Goal: Transaction & Acquisition: Obtain resource

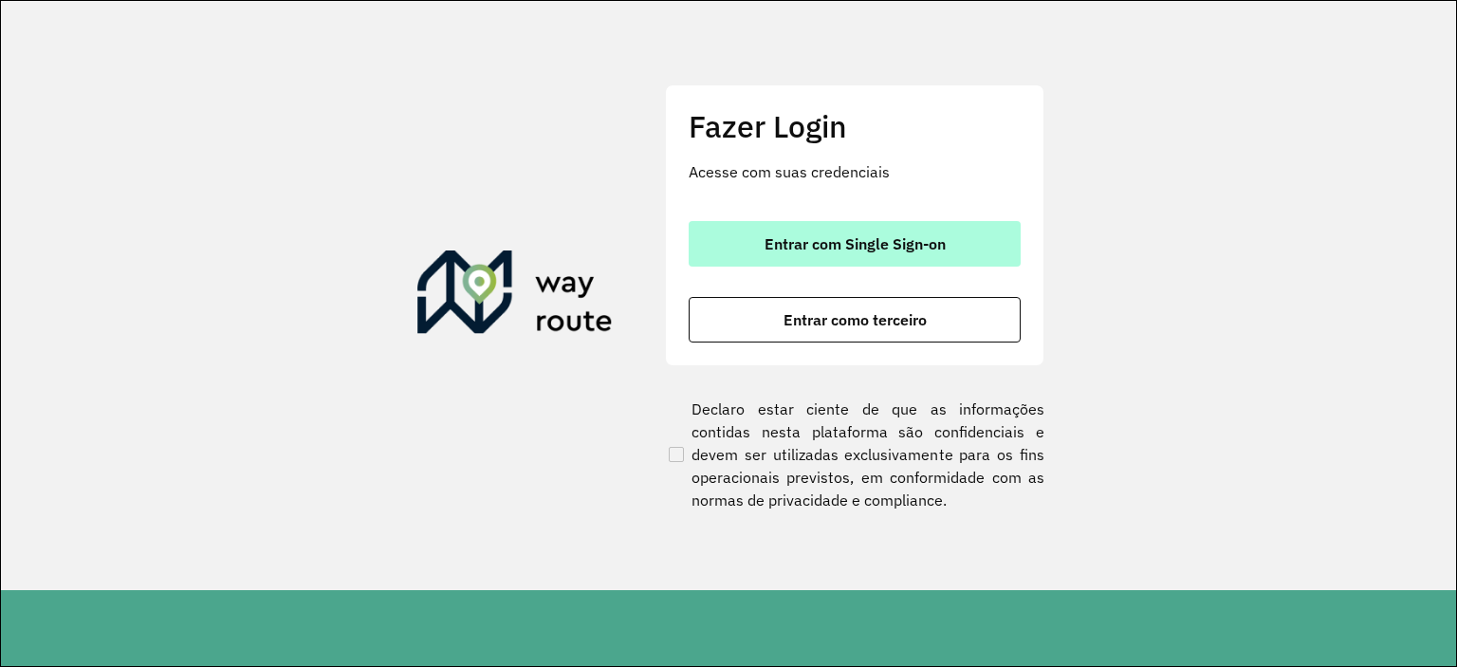
click at [808, 253] on button "Entrar com Single Sign-on" at bounding box center [855, 244] width 332 height 46
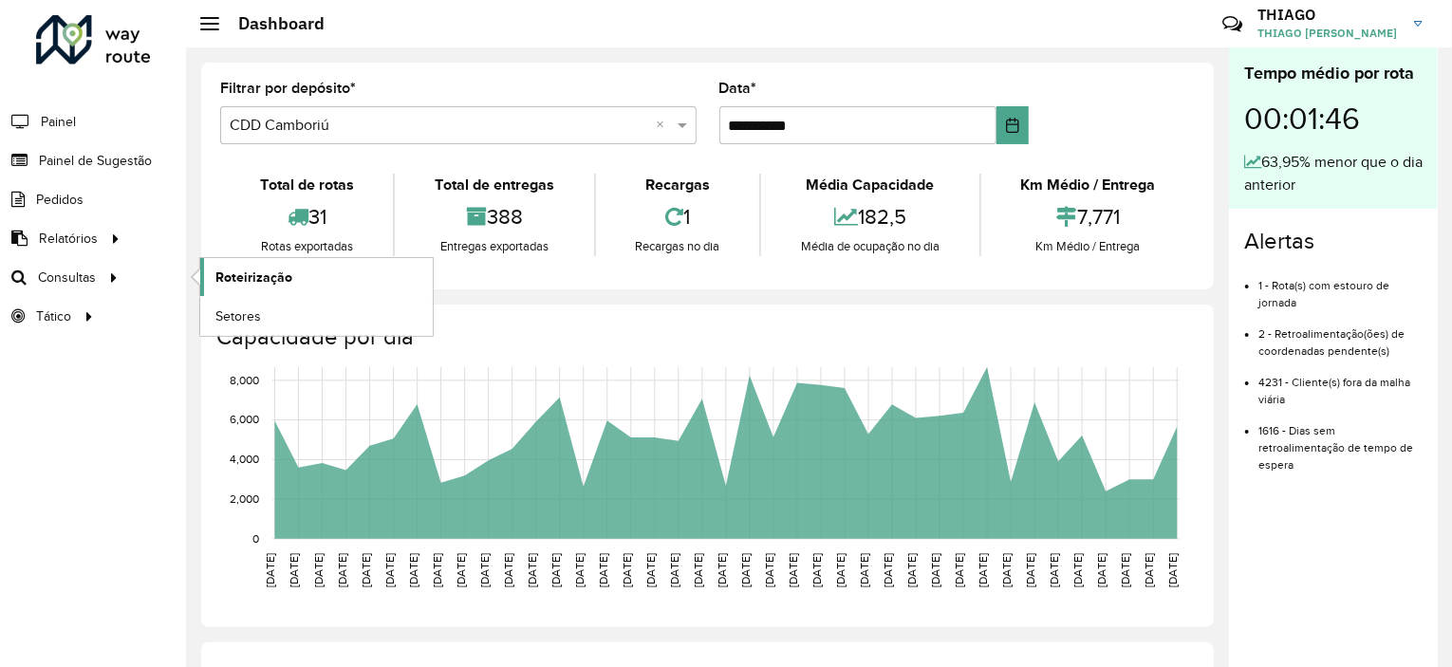
click at [241, 280] on span "Roteirização" at bounding box center [253, 278] width 77 height 20
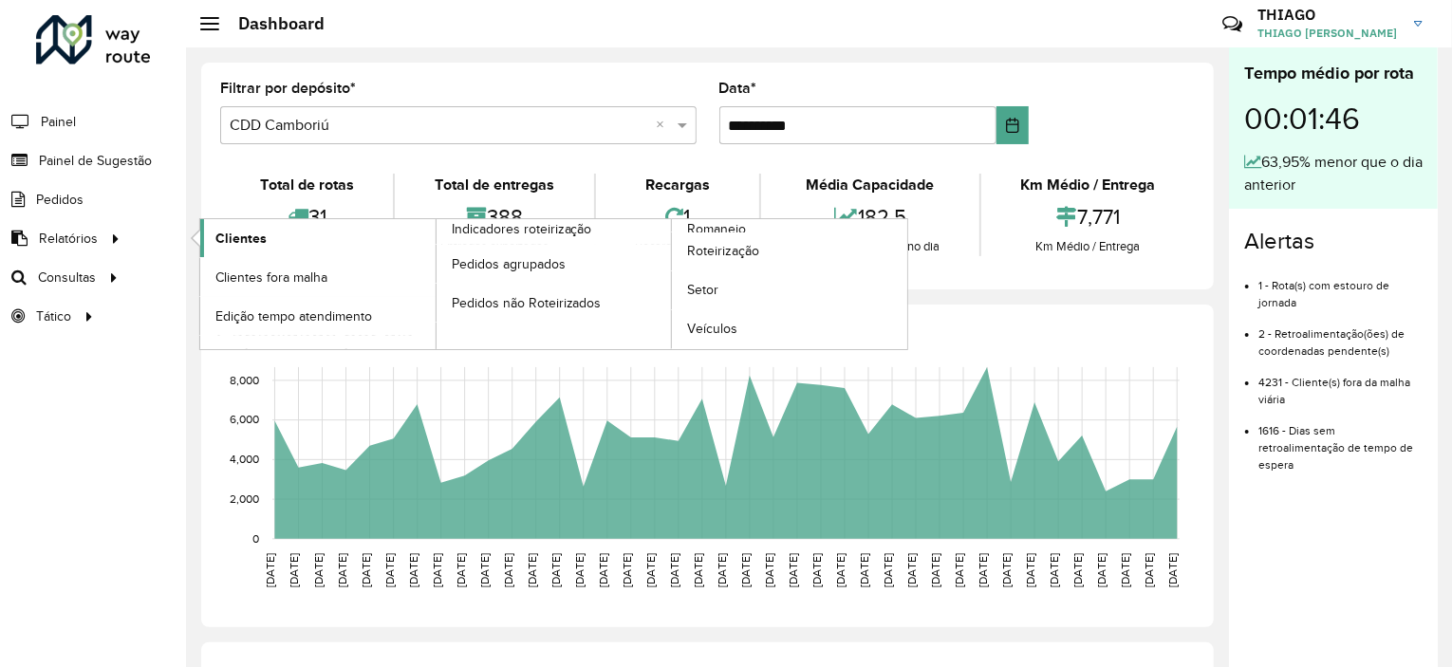
click at [254, 234] on span "Clientes" at bounding box center [240, 239] width 51 height 20
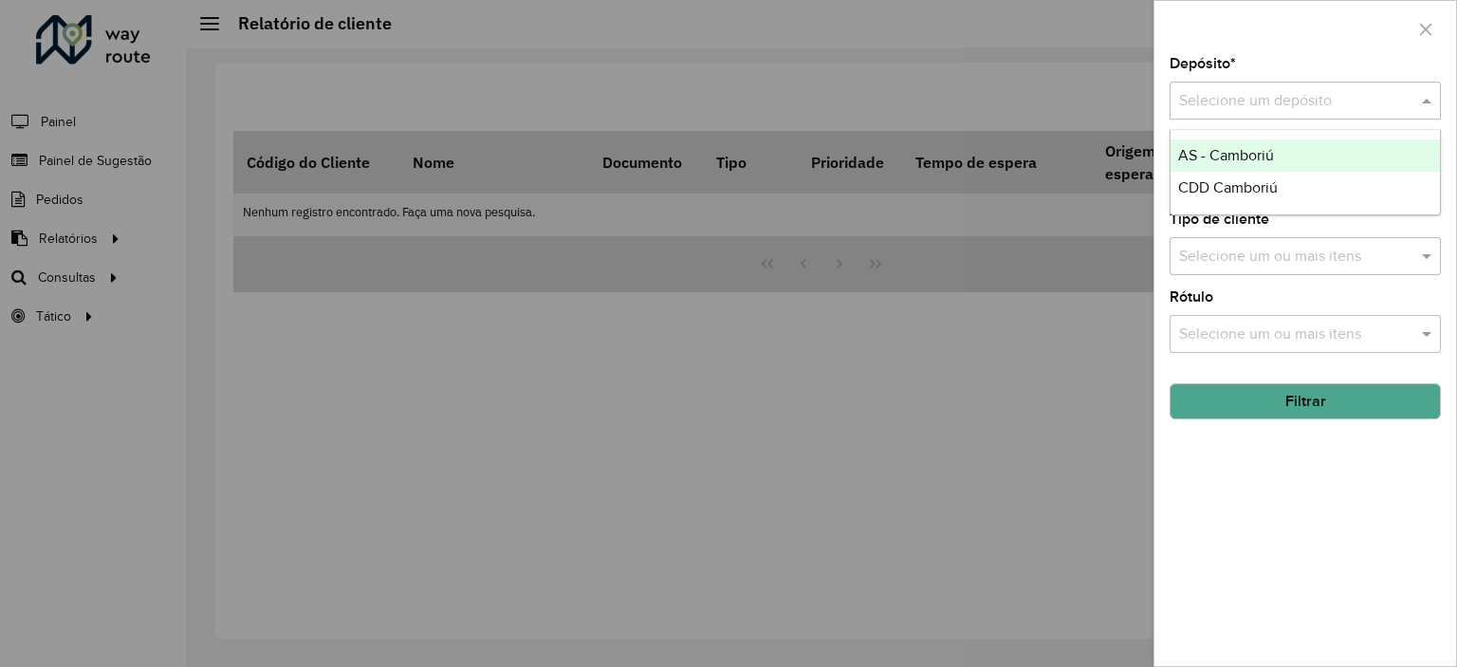
click at [1211, 105] on input "text" at bounding box center [1286, 101] width 214 height 23
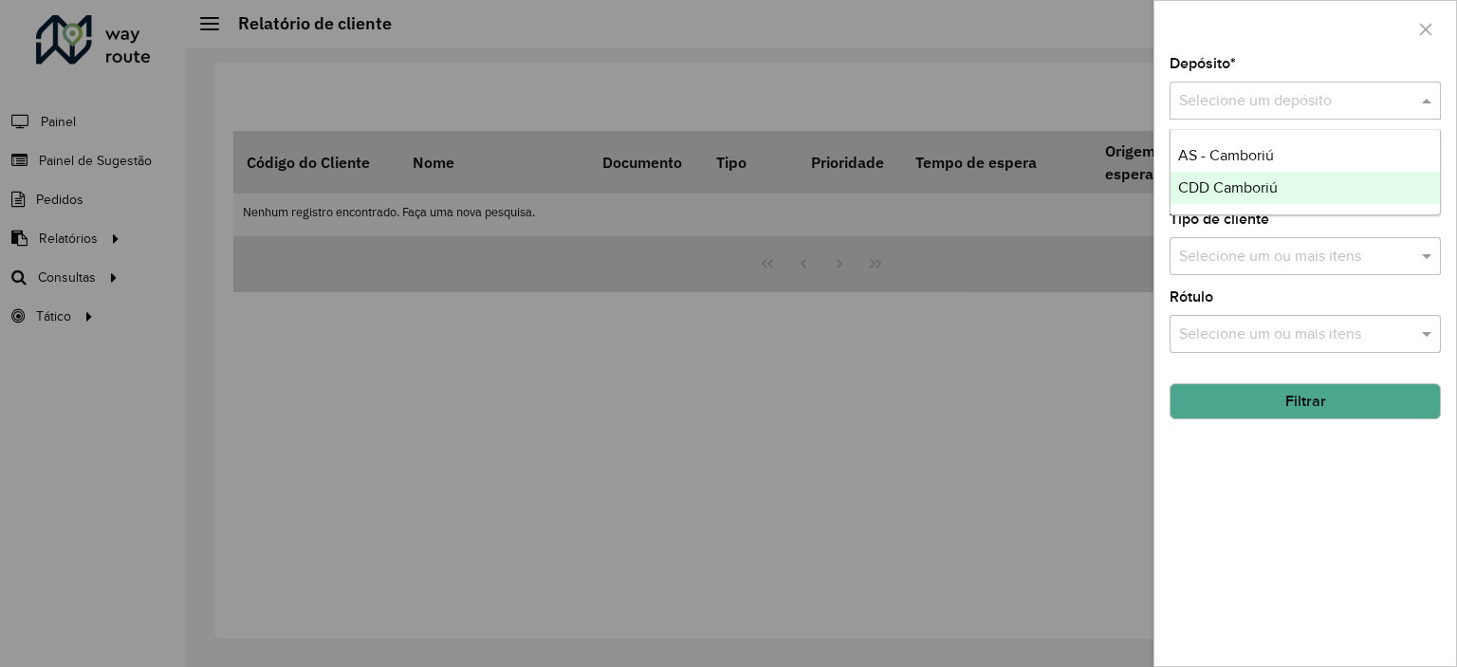
click at [1227, 179] on span "CDD Camboriú" at bounding box center [1228, 187] width 100 height 16
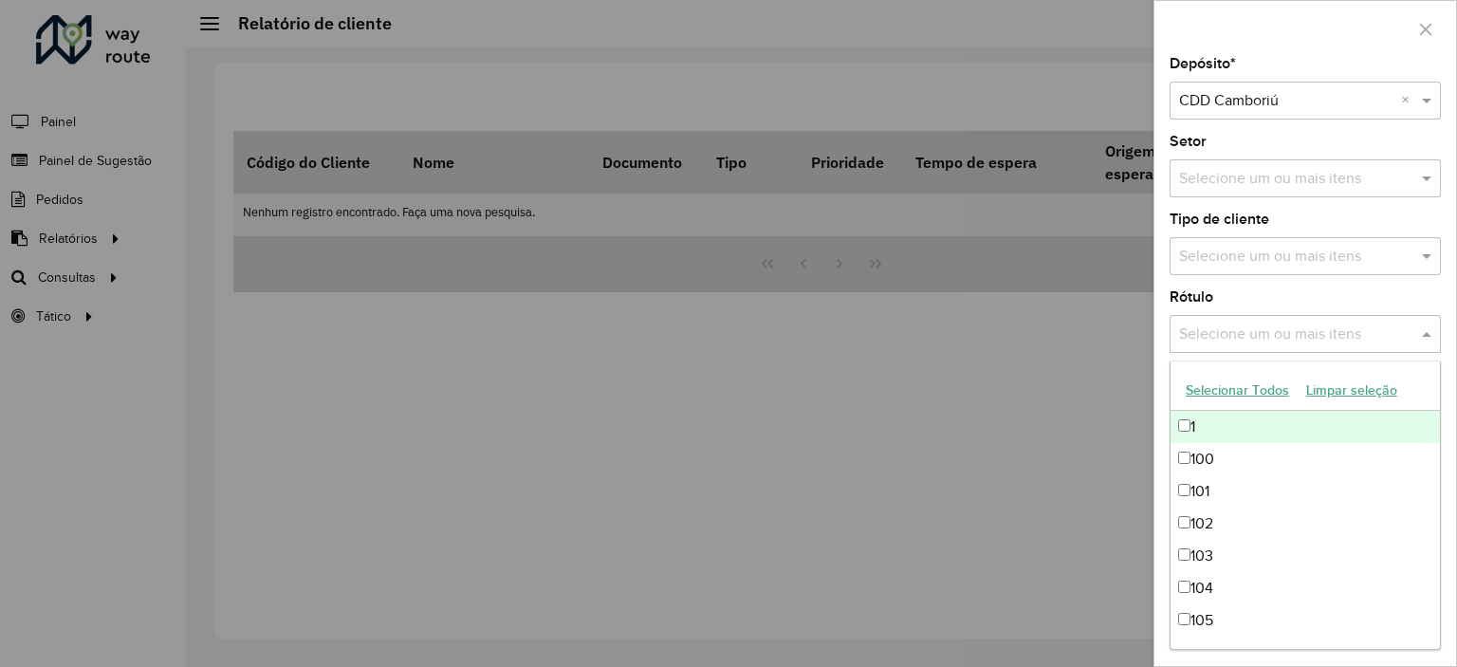
click at [1247, 333] on input "text" at bounding box center [1296, 335] width 243 height 23
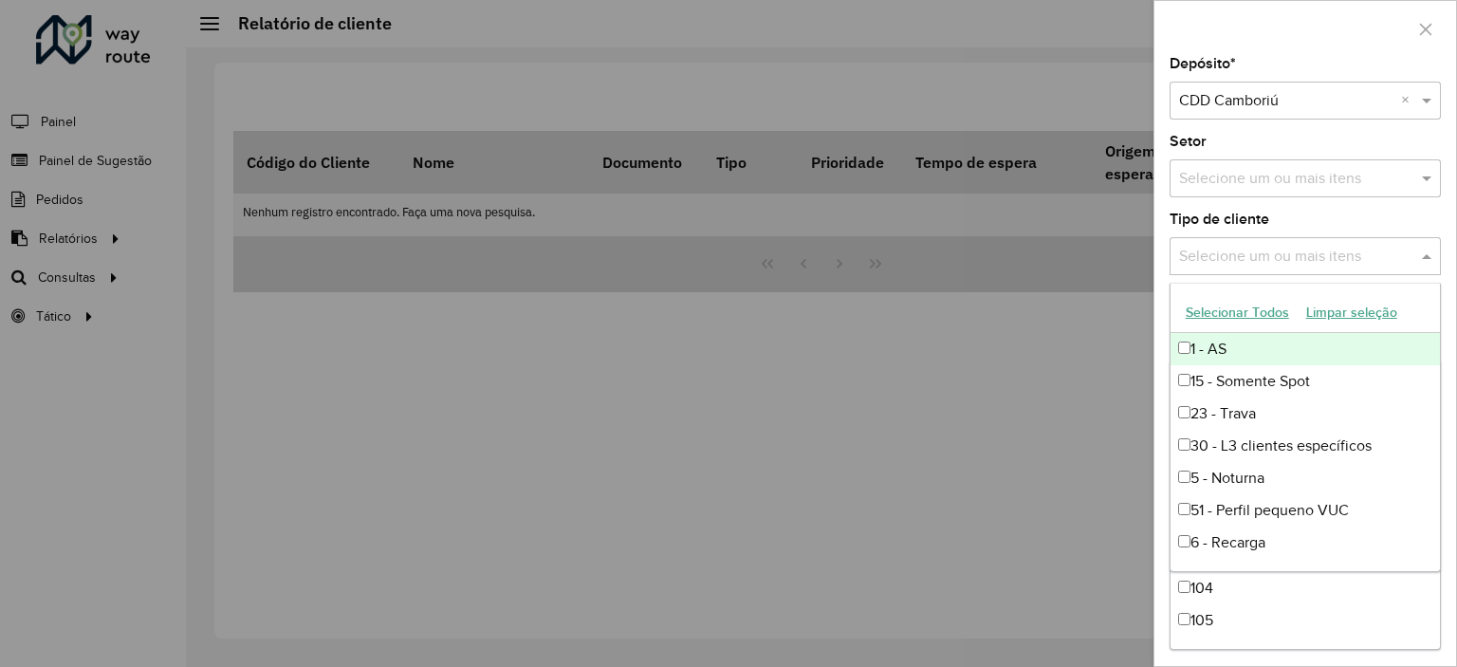
click at [1228, 265] on input "text" at bounding box center [1296, 257] width 243 height 23
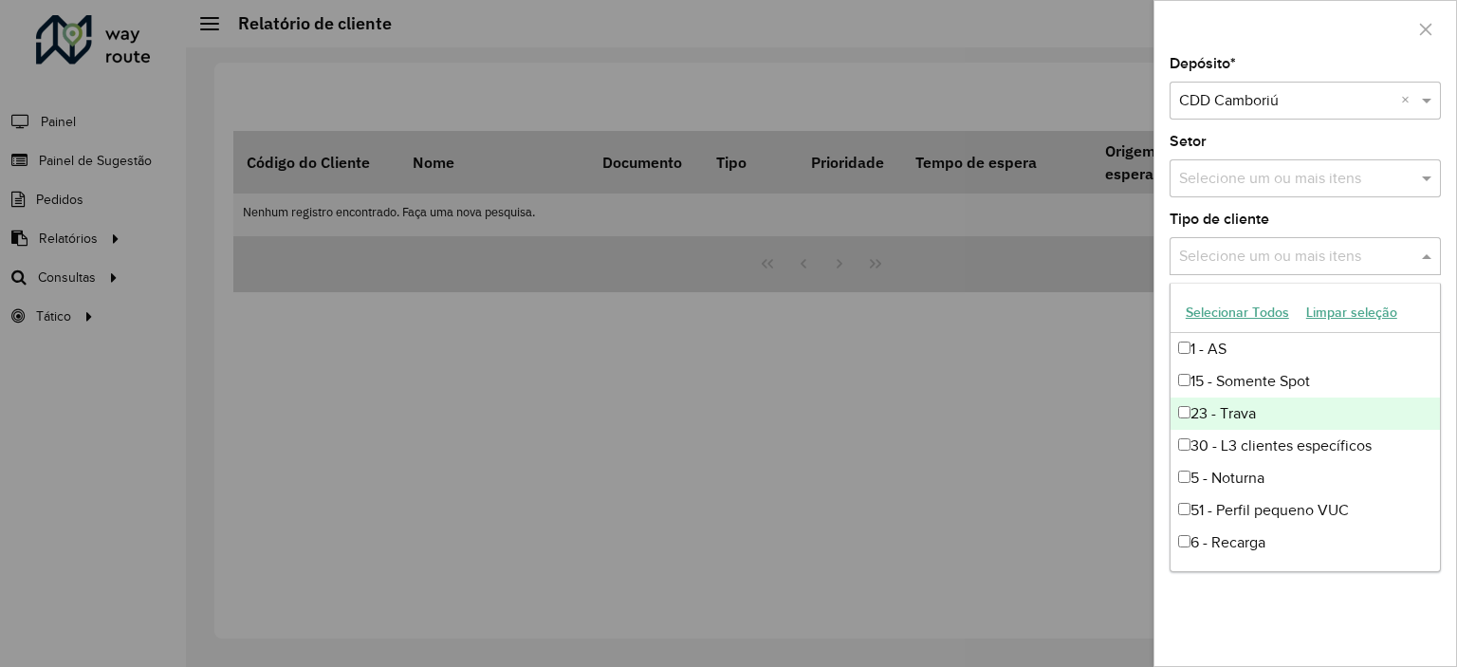
click at [1245, 399] on div "23 - Trava" at bounding box center [1305, 414] width 269 height 32
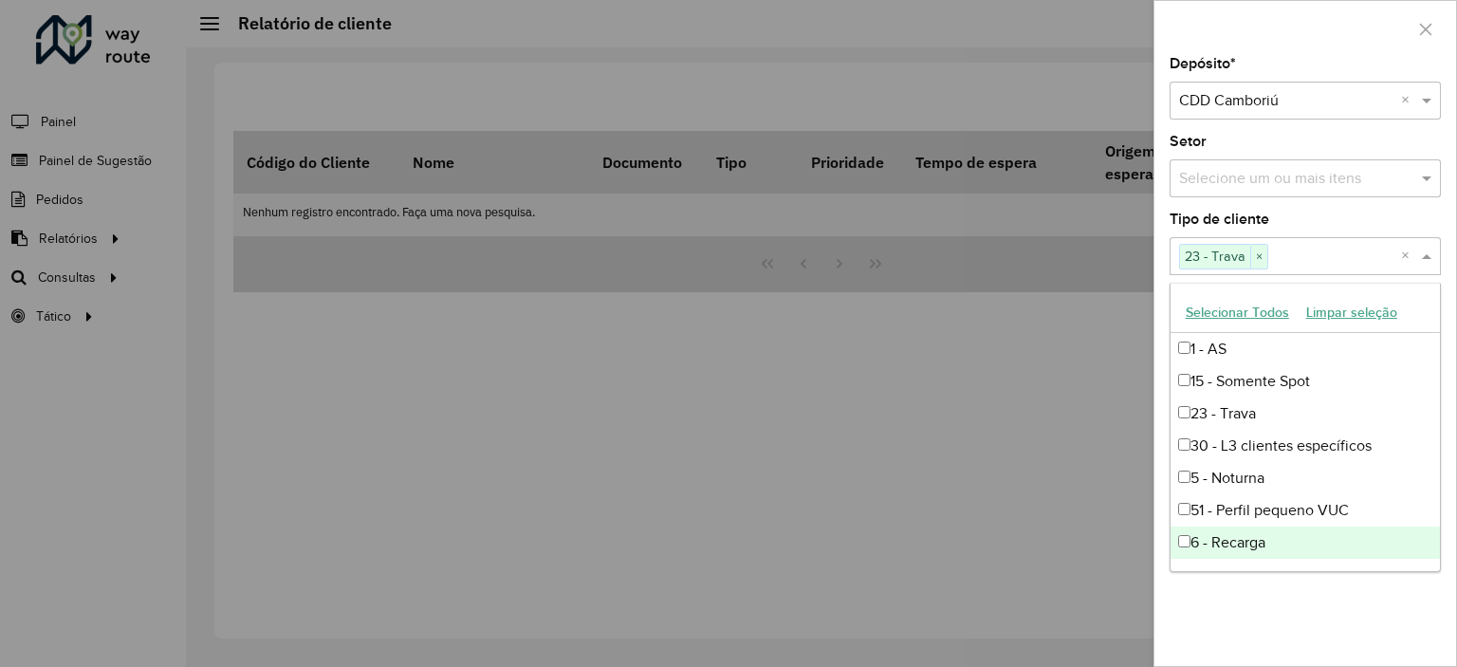
click at [1241, 584] on div "Depósito * Selecione um depósito × CDD Camboriú × Setor Selecione um ou mais it…" at bounding box center [1306, 361] width 302 height 609
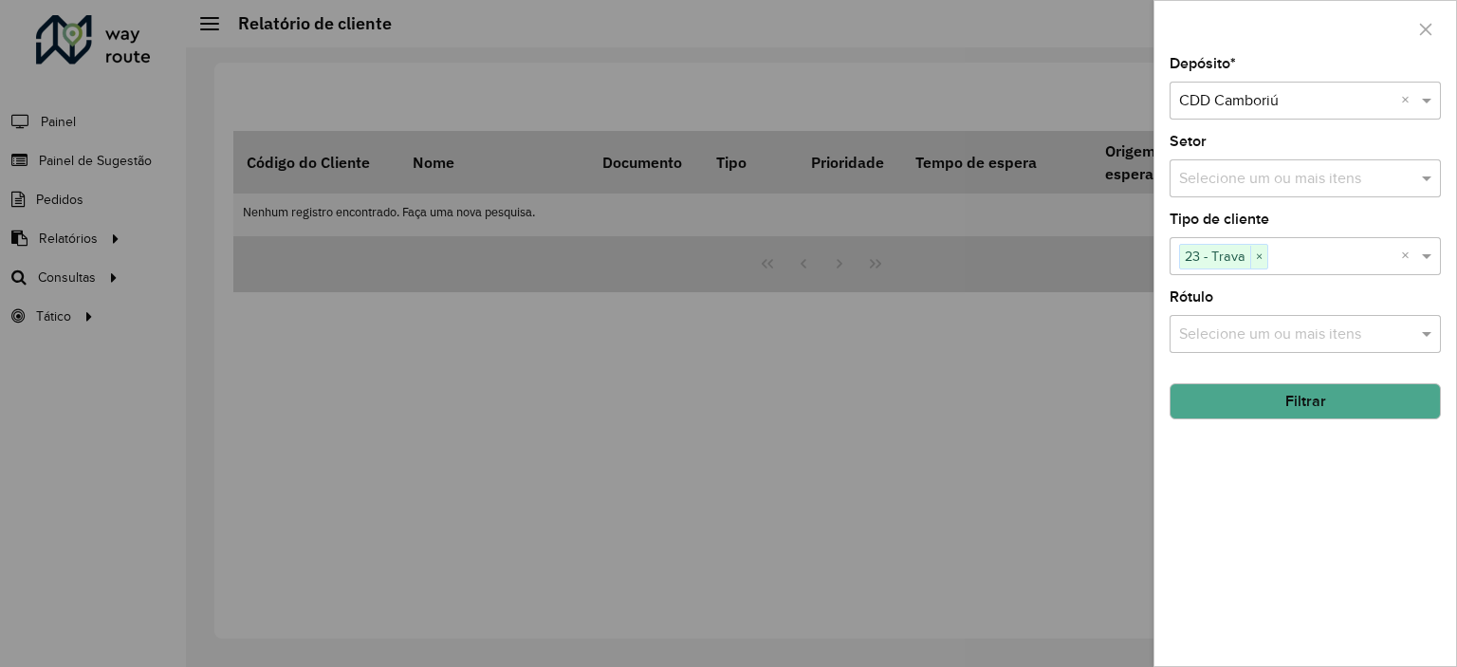
click at [1242, 383] on button "Filtrar" at bounding box center [1305, 401] width 271 height 36
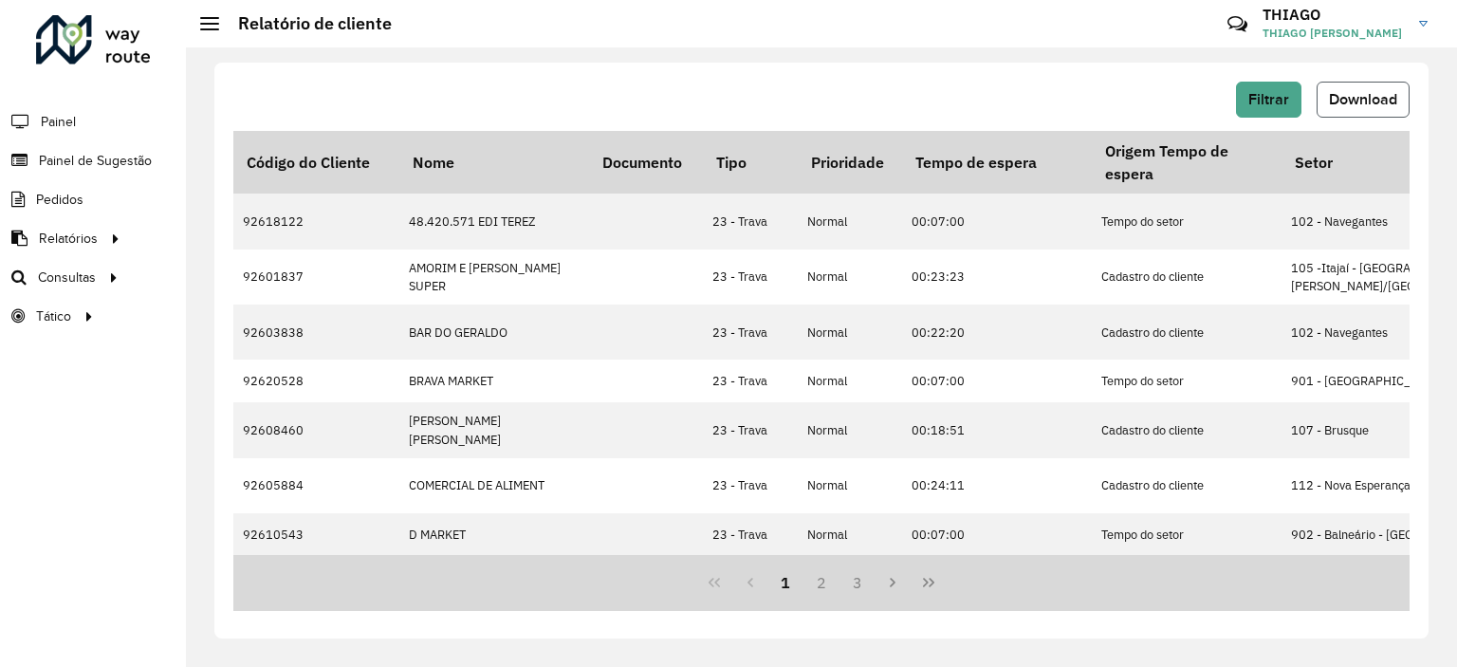
click at [1359, 107] on span "Download" at bounding box center [1363, 99] width 68 height 16
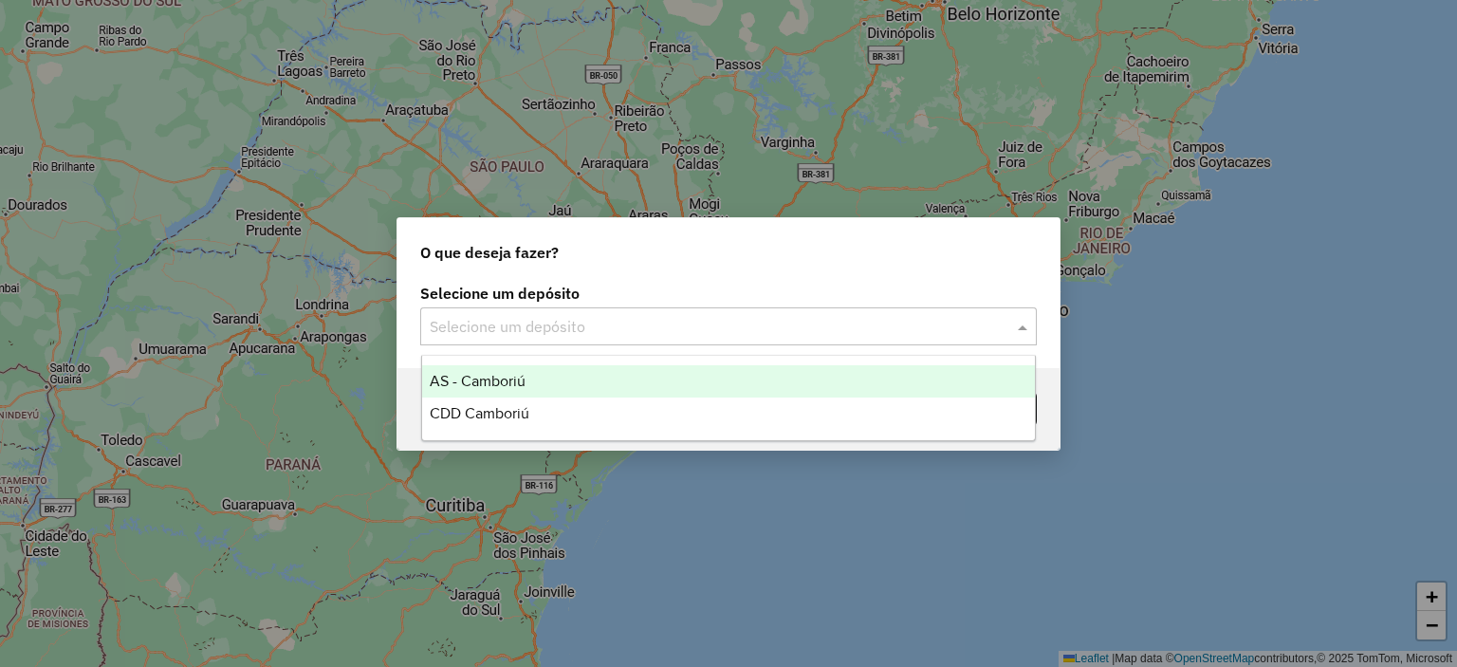
click at [514, 327] on input "text" at bounding box center [710, 327] width 560 height 23
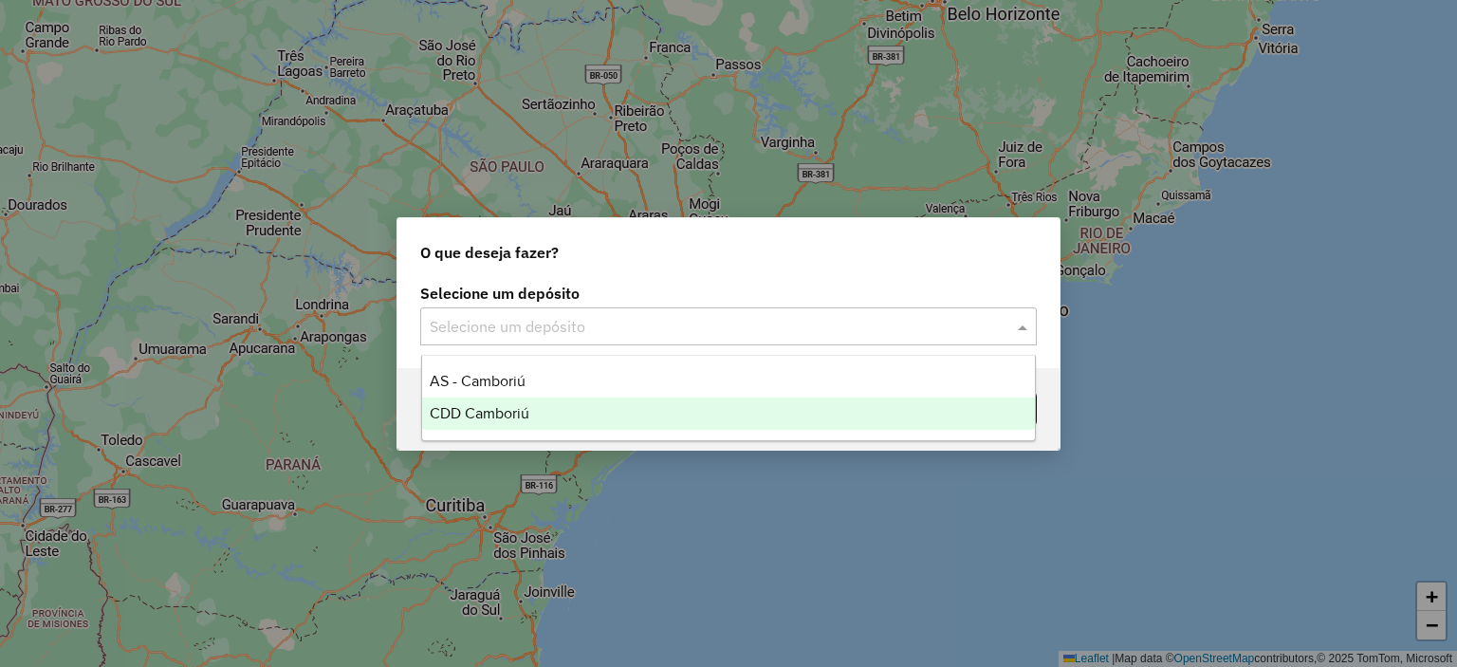
click at [555, 402] on div "CDD Camboriú" at bounding box center [729, 414] width 614 height 32
